Goal: Information Seeking & Learning: Learn about a topic

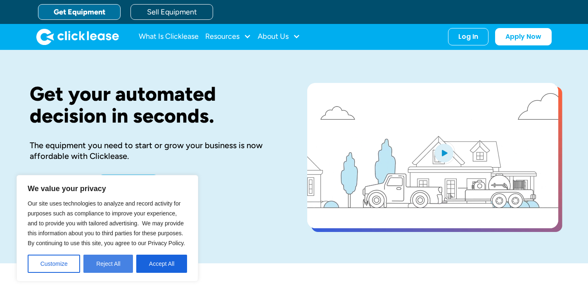
click at [102, 263] on button "Reject All" at bounding box center [108, 264] width 50 height 18
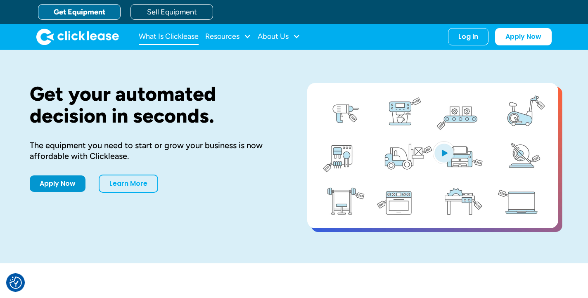
click at [173, 33] on link "What Is Clicklease" at bounding box center [169, 36] width 60 height 17
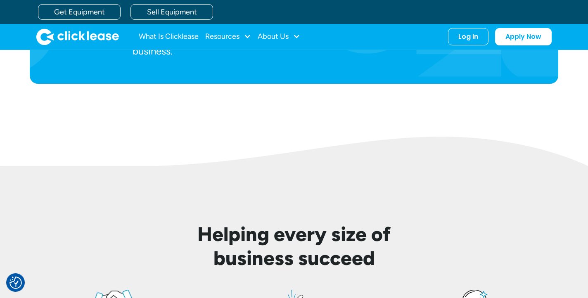
scroll to position [512, 0]
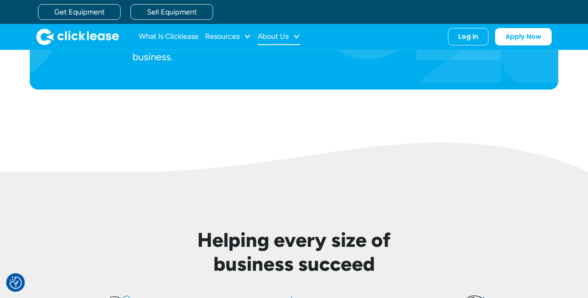
click at [287, 36] on div "About Us" at bounding box center [273, 36] width 31 height 0
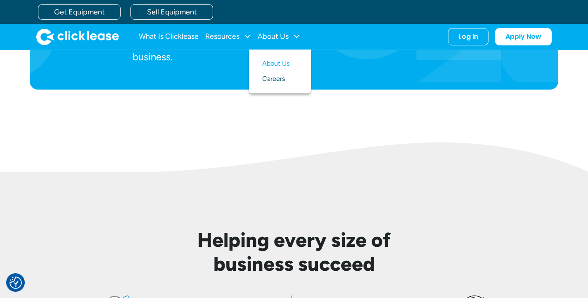
click at [275, 76] on link "Careers" at bounding box center [280, 78] width 36 height 15
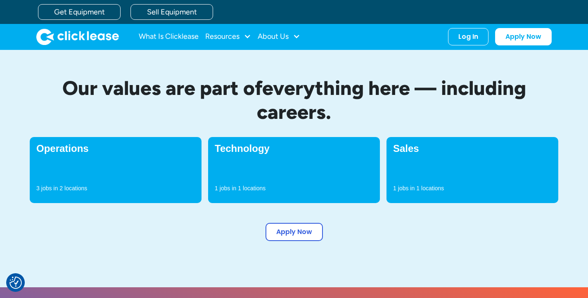
scroll to position [215, 0]
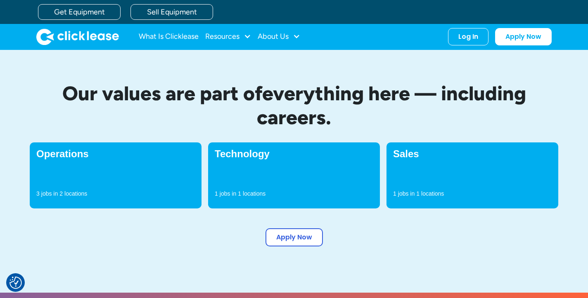
click at [68, 196] on p "locations" at bounding box center [75, 194] width 23 height 8
click at [250, 154] on h4 "Technology" at bounding box center [294, 154] width 159 height 10
click at [299, 235] on link "Apply Now" at bounding box center [293, 236] width 57 height 18
